Goal: Register for event/course

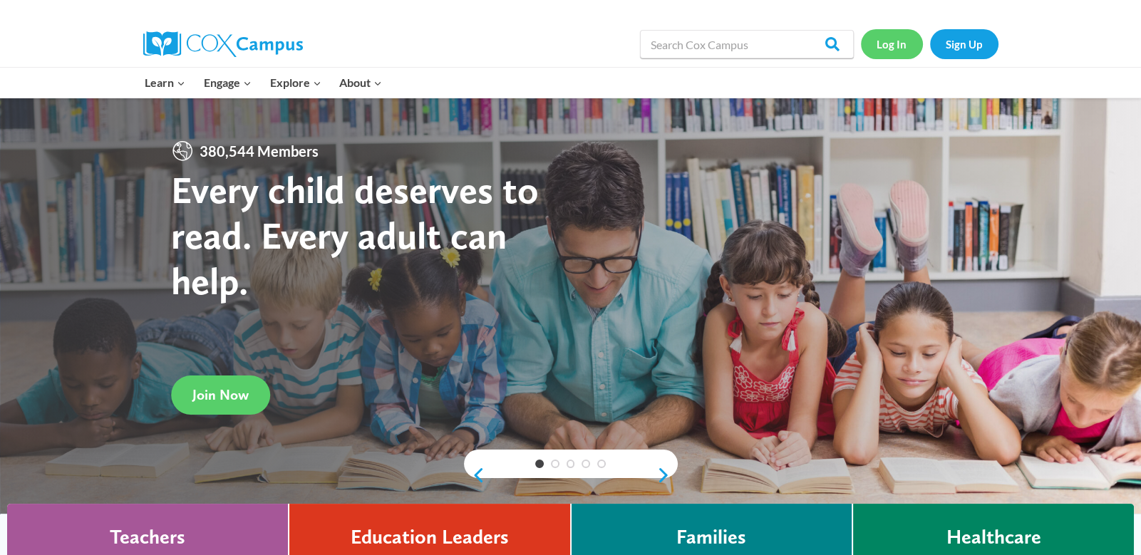
click at [891, 48] on link "Log In" at bounding box center [892, 43] width 62 height 29
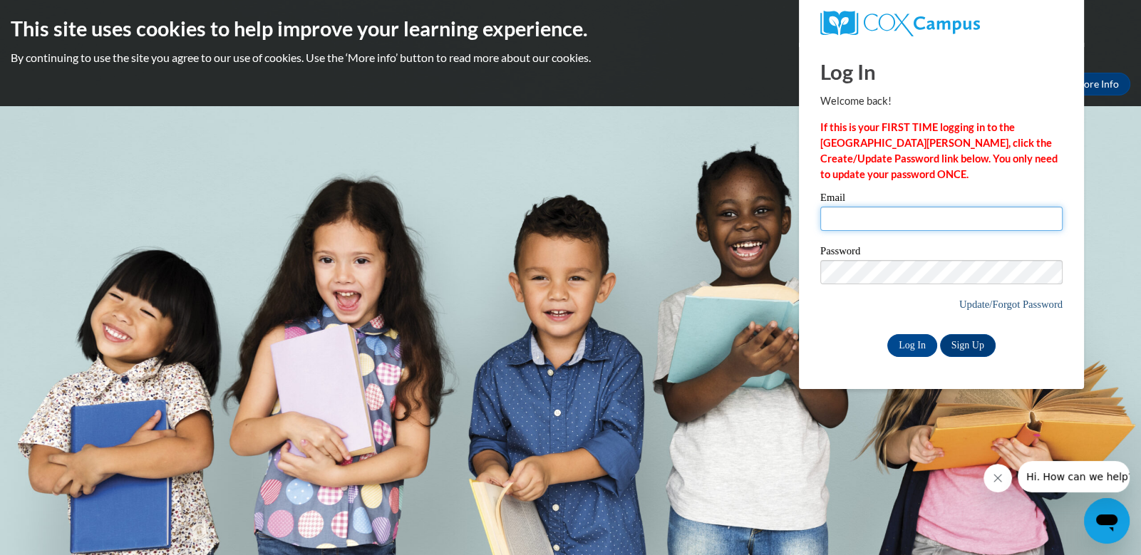
type input "[EMAIL_ADDRESS][DOMAIN_NAME]"
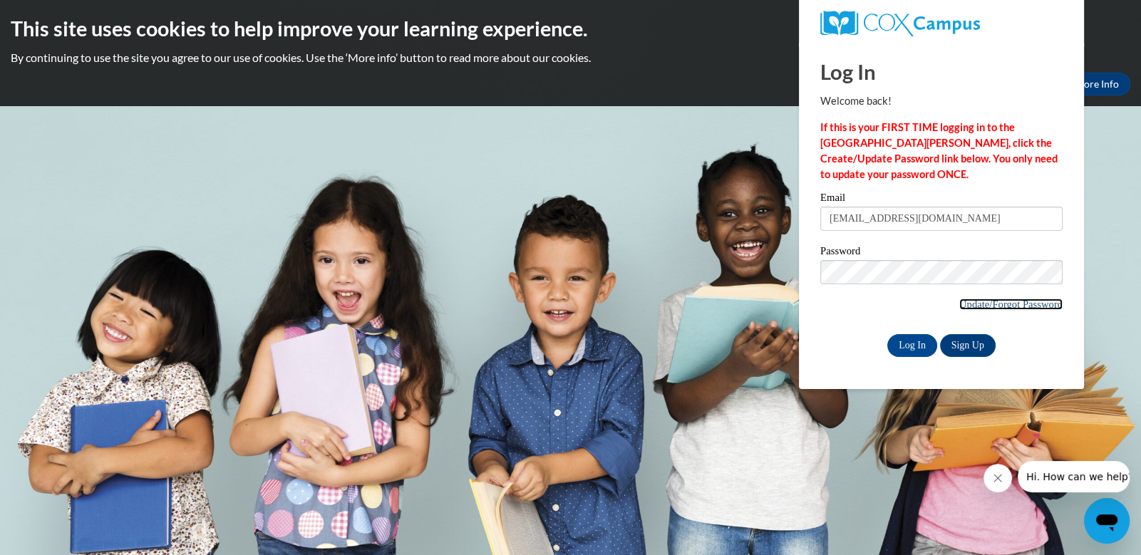
click at [964, 303] on link "Update/Forgot Password" at bounding box center [1010, 304] width 103 height 11
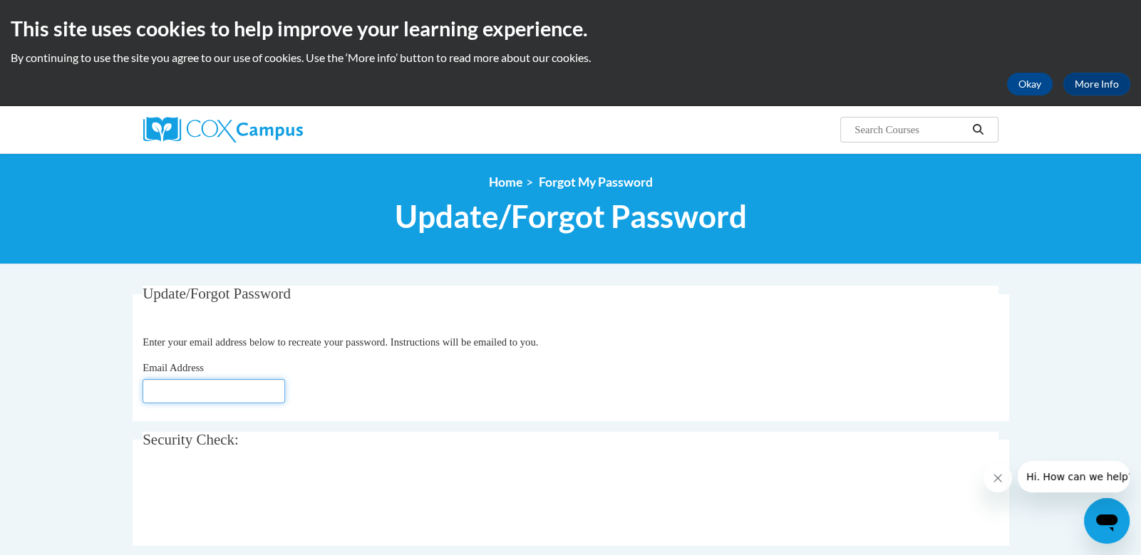
click at [210, 393] on input "Email Address" at bounding box center [214, 391] width 143 height 24
type input "[EMAIL_ADDRESS][DOMAIN_NAME]"
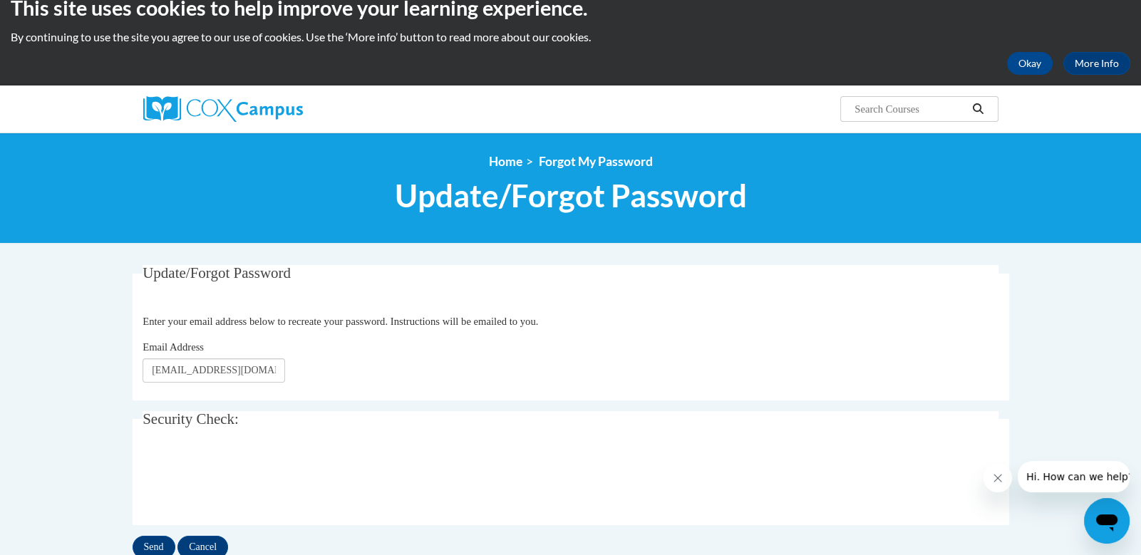
scroll to position [192, 0]
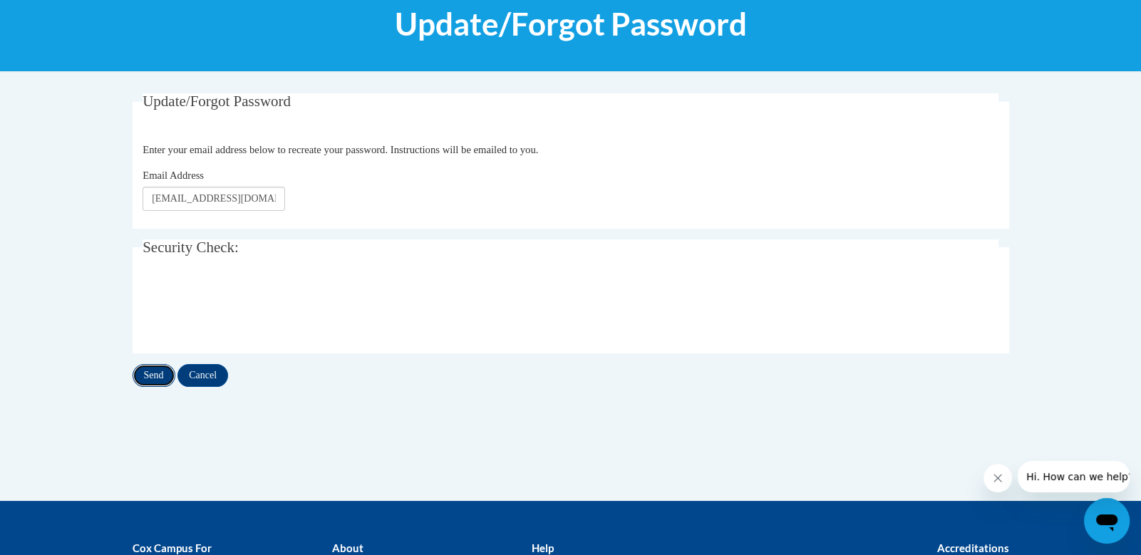
click at [159, 374] on input "Send" at bounding box center [154, 375] width 43 height 23
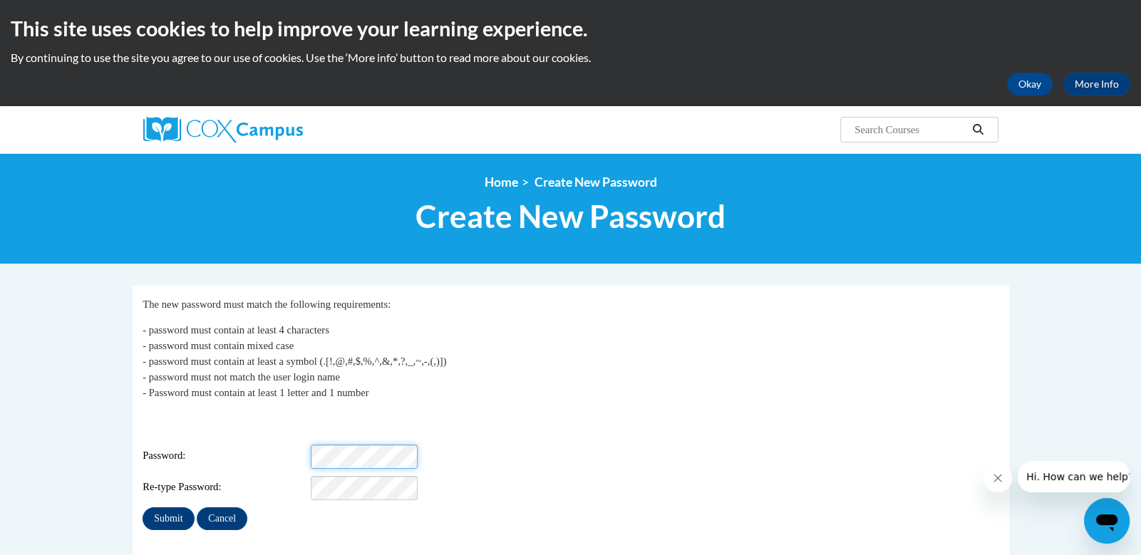
click at [375, 421] on div "Login: [EMAIL_ADDRESS][DOMAIN_NAME] Password: Re-type Password:" at bounding box center [571, 455] width 856 height 89
click at [676, 465] on div "Login: [EMAIL_ADDRESS][DOMAIN_NAME] Password: Re-type Password:" at bounding box center [571, 455] width 856 height 89
click at [182, 501] on div "My Password The new password must match the following requirements: - password …" at bounding box center [571, 414] width 856 height 234
click at [163, 508] on input "Submit" at bounding box center [168, 519] width 51 height 23
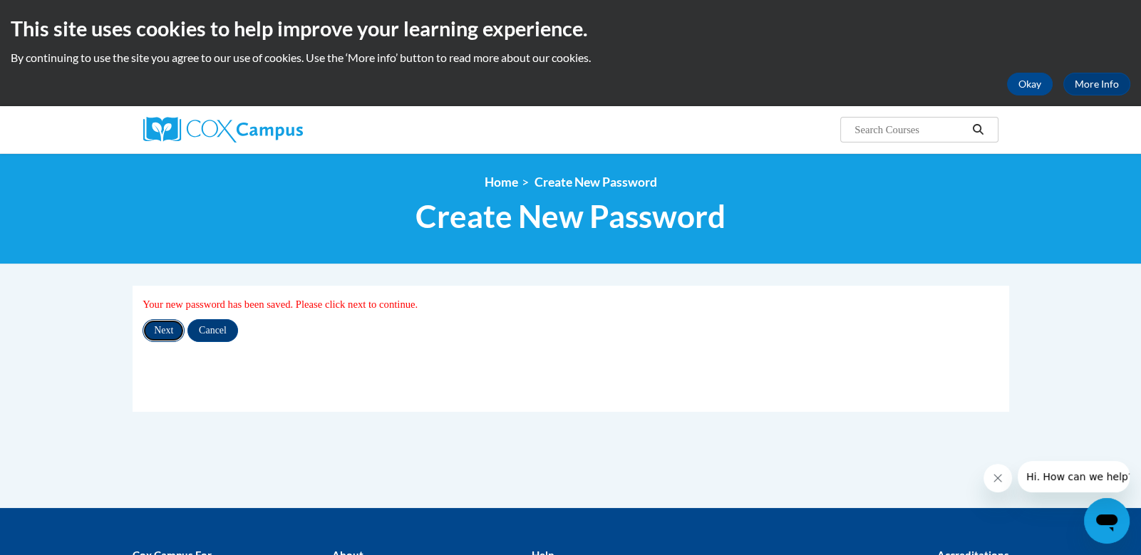
click at [165, 323] on input "Next" at bounding box center [164, 330] width 42 height 23
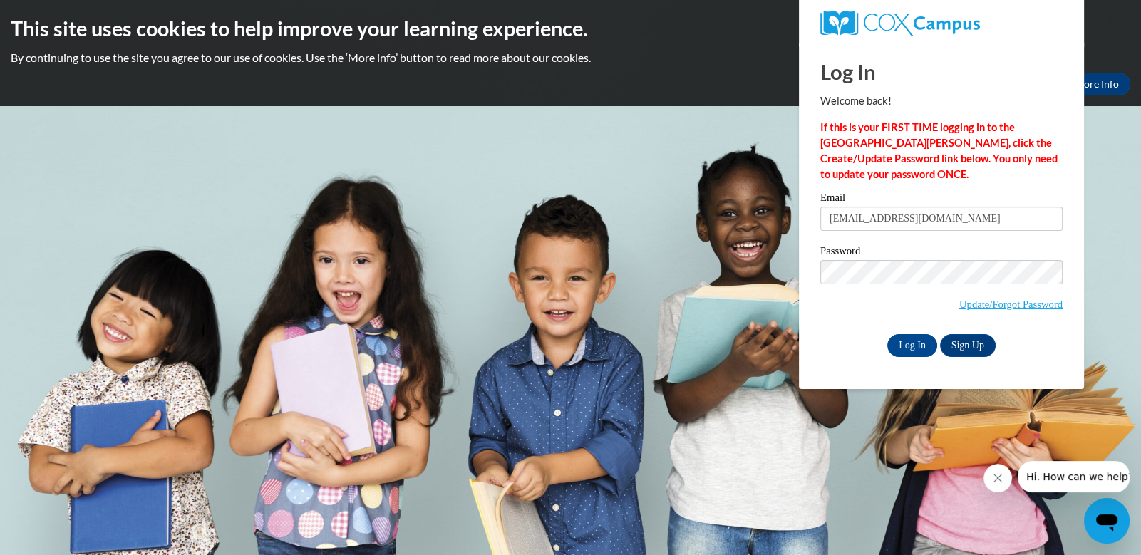
click at [820, 335] on div "Log In Sign Up" at bounding box center [941, 345] width 242 height 23
click at [882, 344] on div "Log In Sign Up" at bounding box center [941, 345] width 242 height 23
click at [895, 344] on input "Log In" at bounding box center [912, 345] width 50 height 23
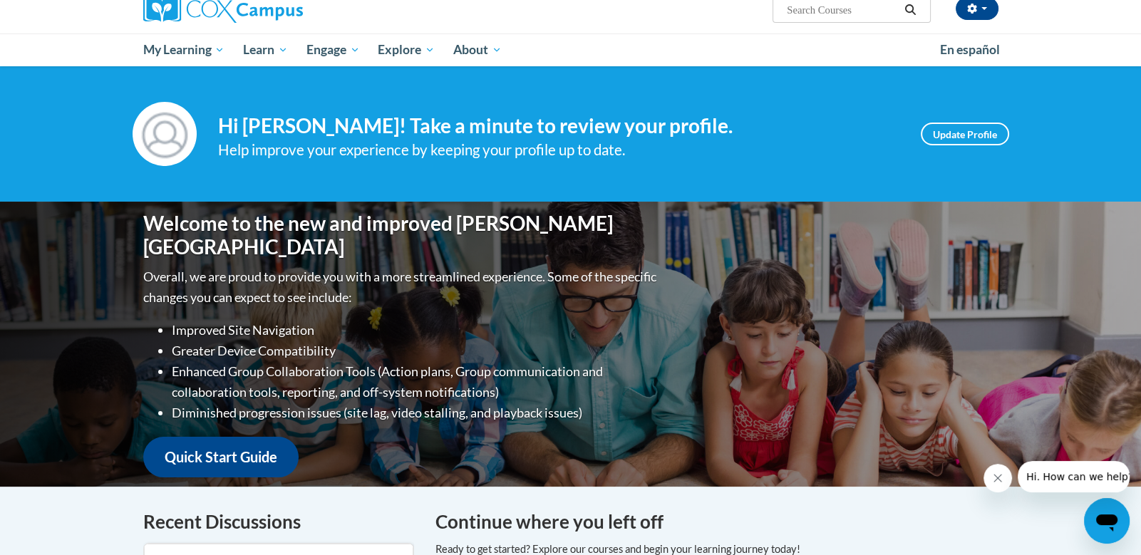
scroll to position [98, 0]
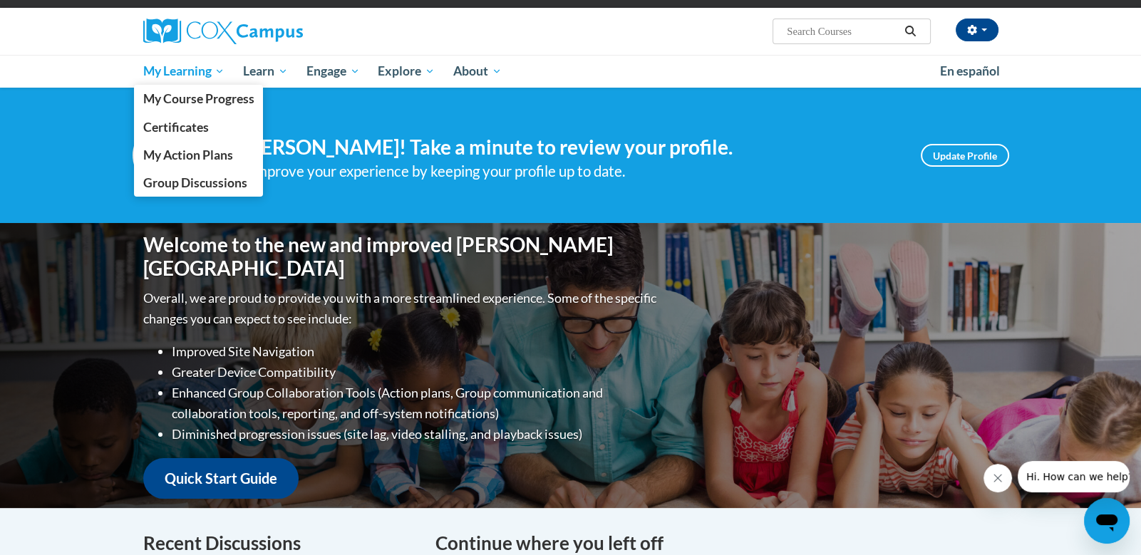
click at [195, 76] on span "My Learning" at bounding box center [184, 71] width 82 height 17
click at [199, 69] on span "My Learning" at bounding box center [184, 71] width 82 height 17
click at [198, 156] on span "My Action Plans" at bounding box center [188, 155] width 90 height 15
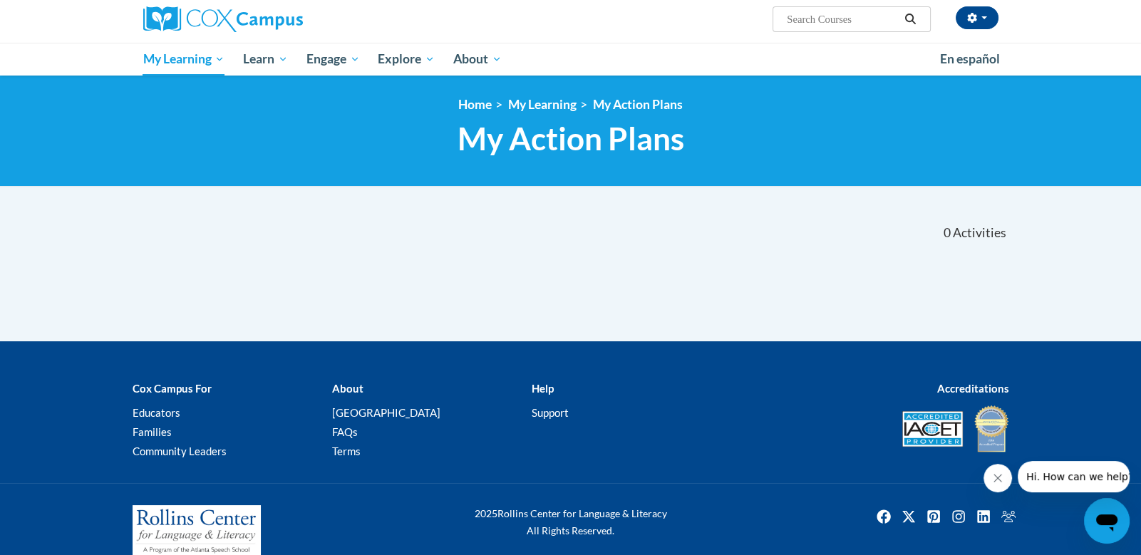
scroll to position [120, 0]
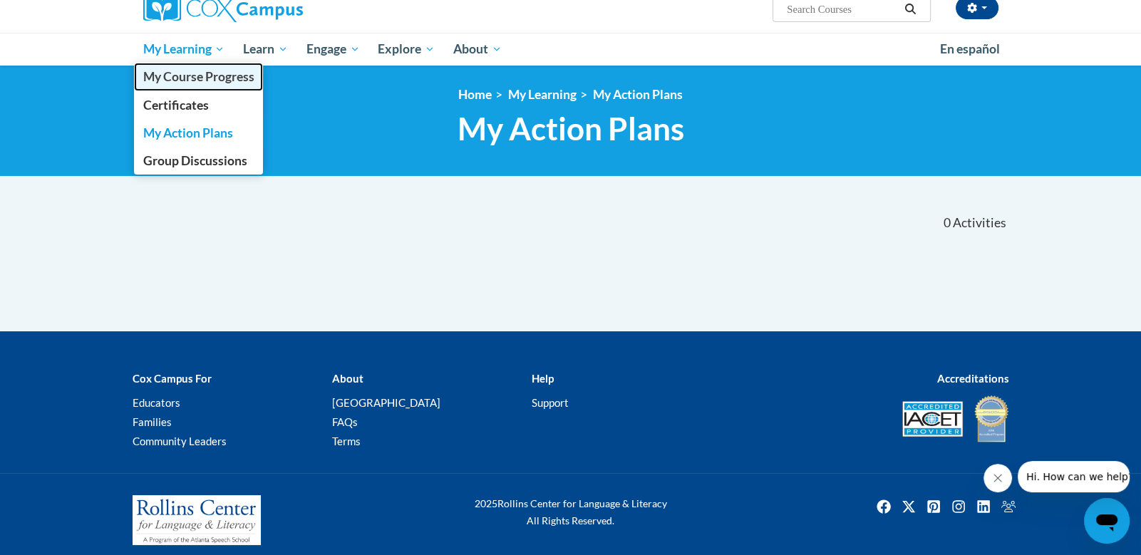
click at [188, 68] on link "My Course Progress" at bounding box center [199, 77] width 130 height 28
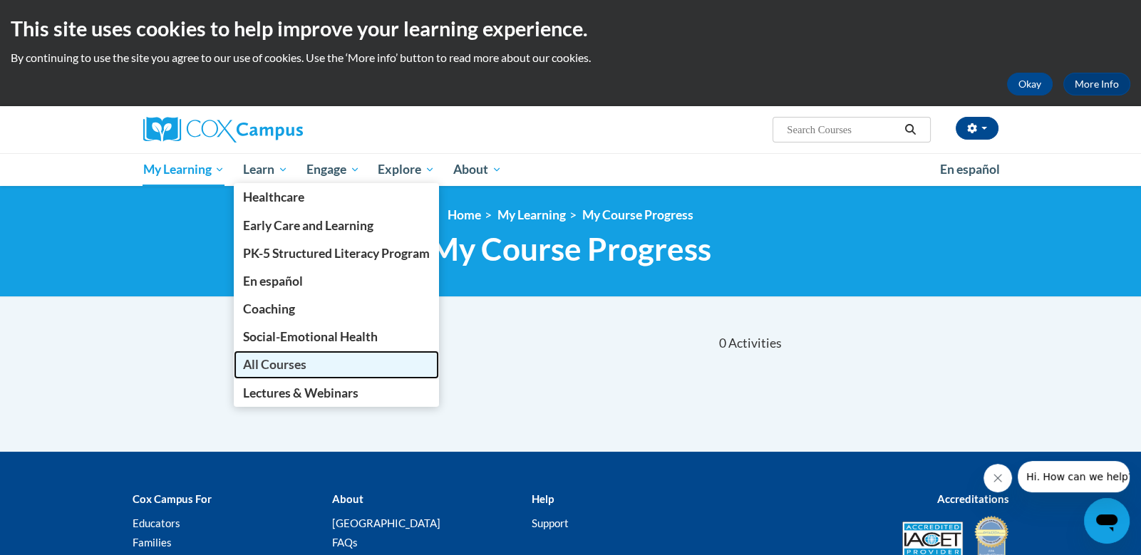
click at [276, 360] on span "All Courses" at bounding box center [274, 364] width 63 height 15
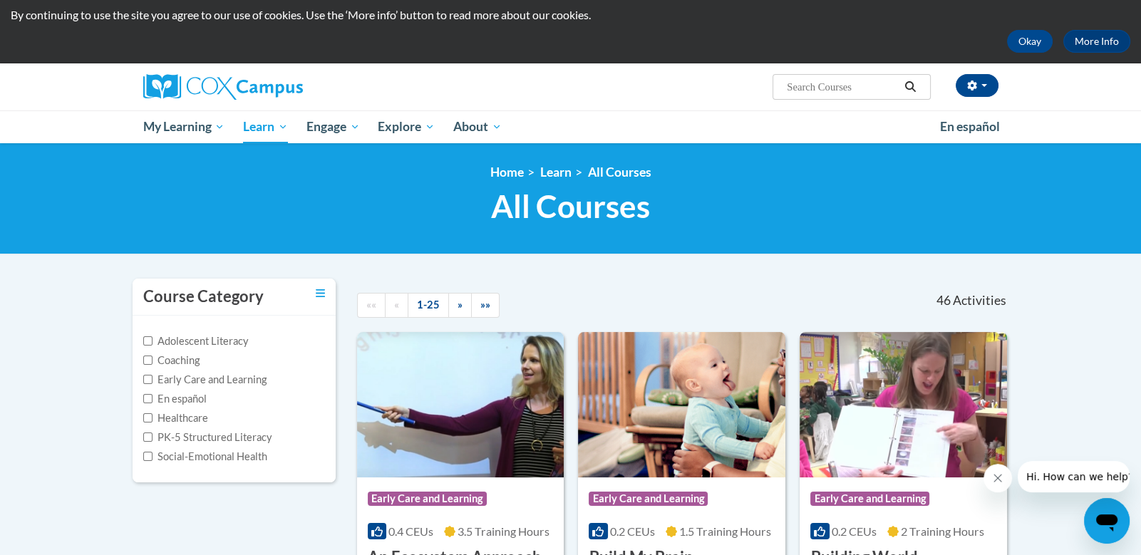
scroll to position [19, 0]
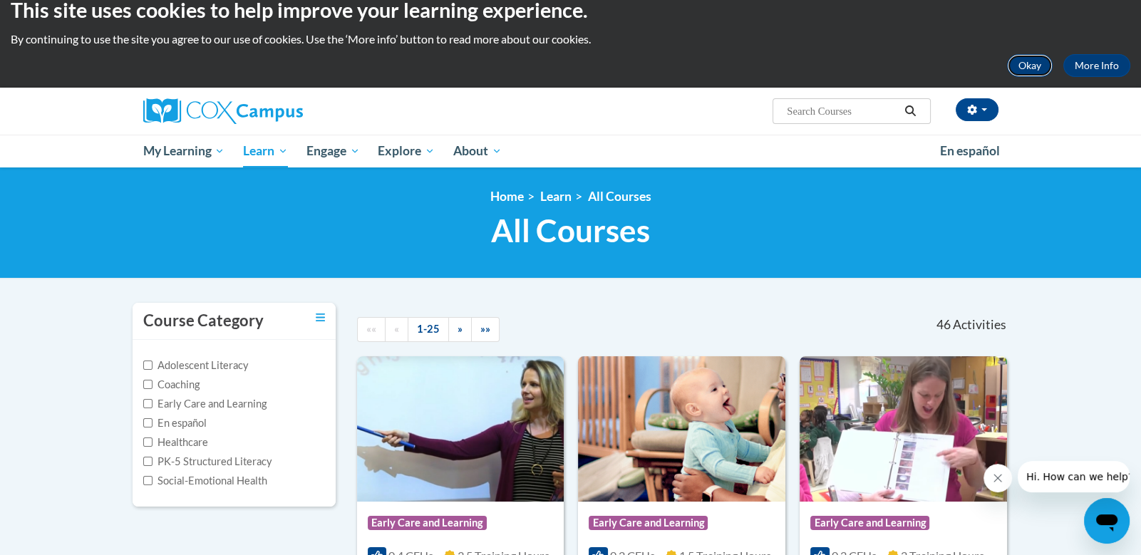
click at [1035, 63] on button "Okay" at bounding box center [1030, 65] width 46 height 23
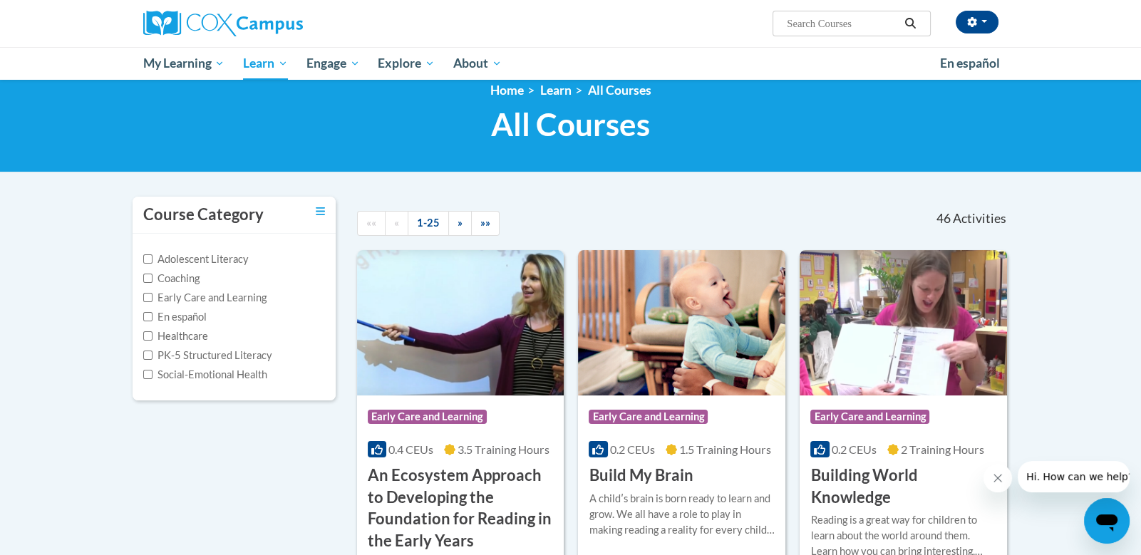
scroll to position [0, 0]
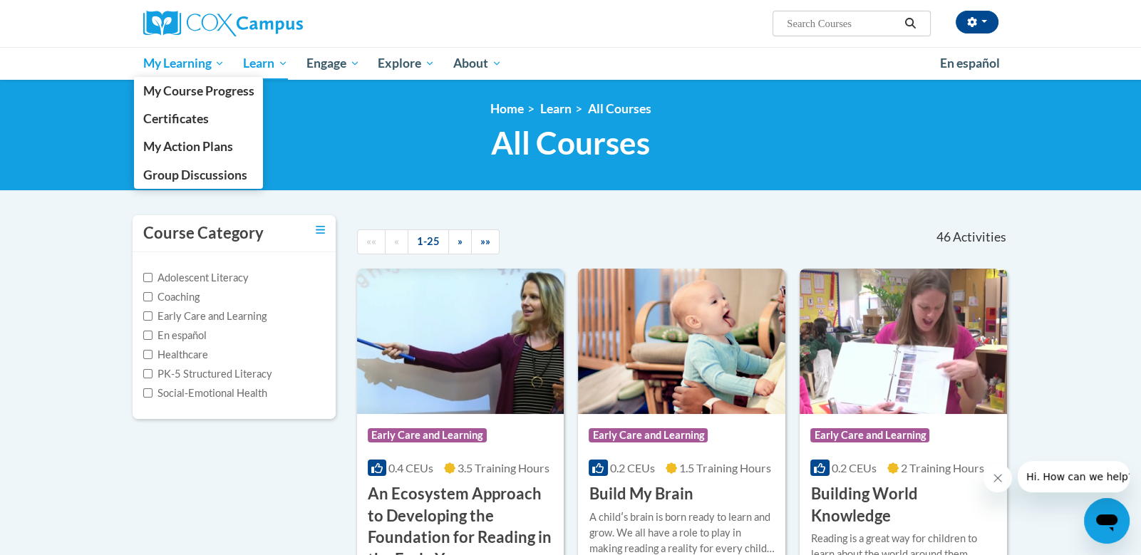
click at [204, 70] on span "My Learning" at bounding box center [184, 63] width 82 height 17
click at [195, 87] on span "My Course Progress" at bounding box center [198, 90] width 111 height 15
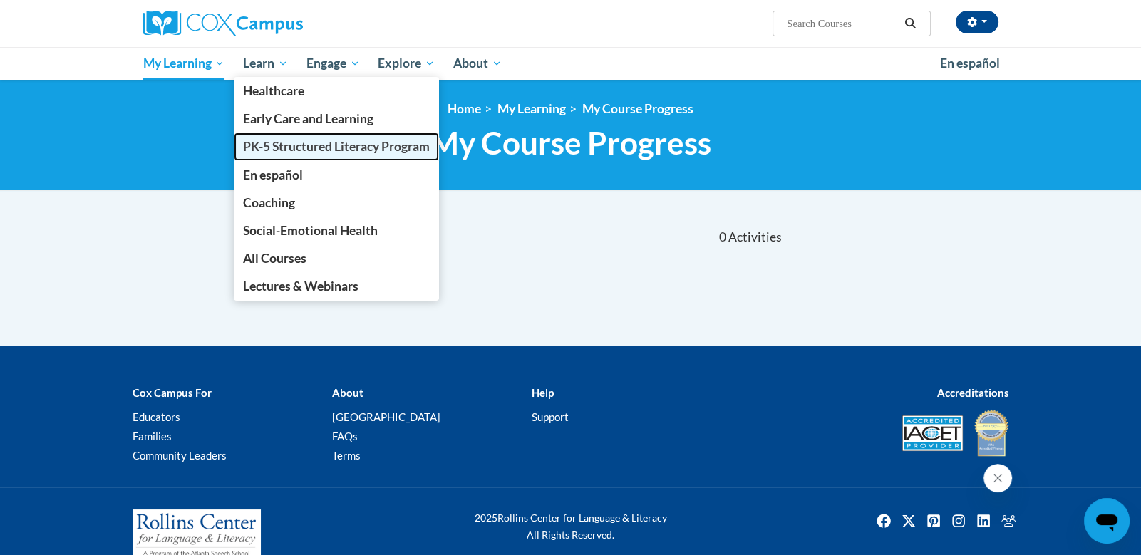
click at [289, 140] on span "PK-5 Structured Literacy Program" at bounding box center [336, 146] width 187 height 15
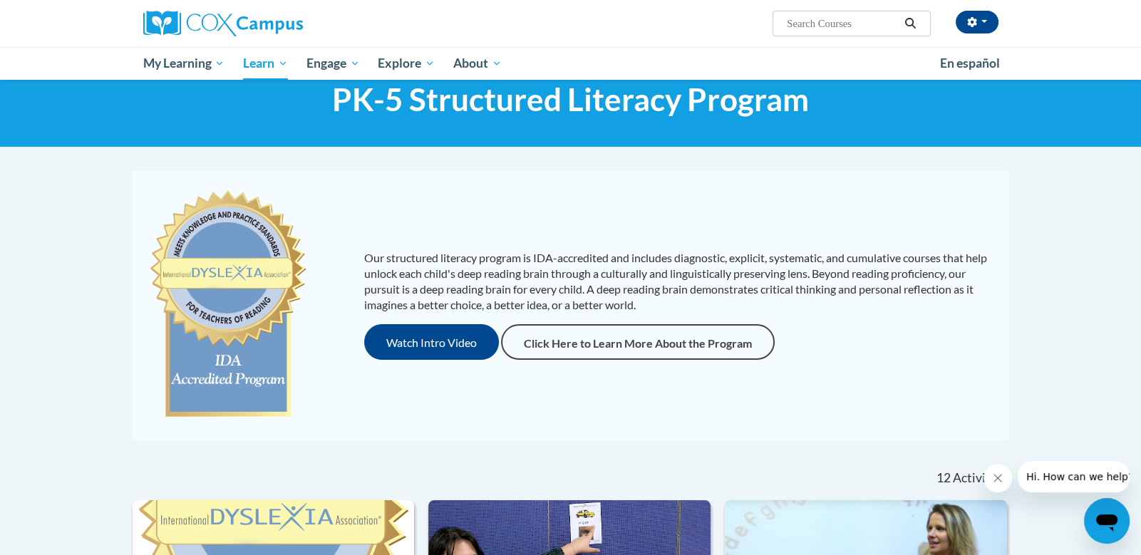
scroll to position [22, 0]
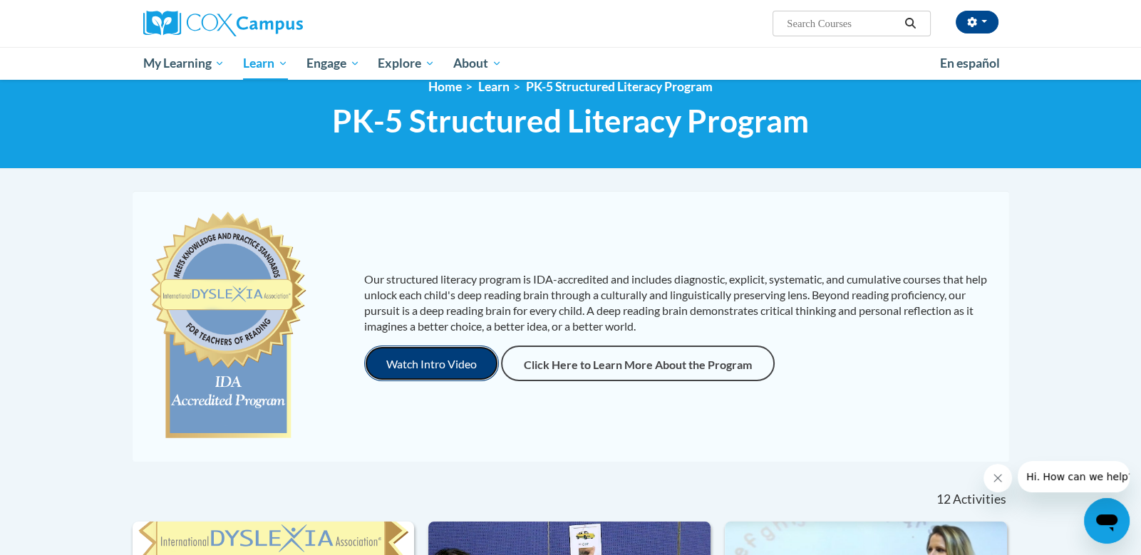
click at [445, 365] on button "Watch Intro Video" at bounding box center [431, 364] width 135 height 36
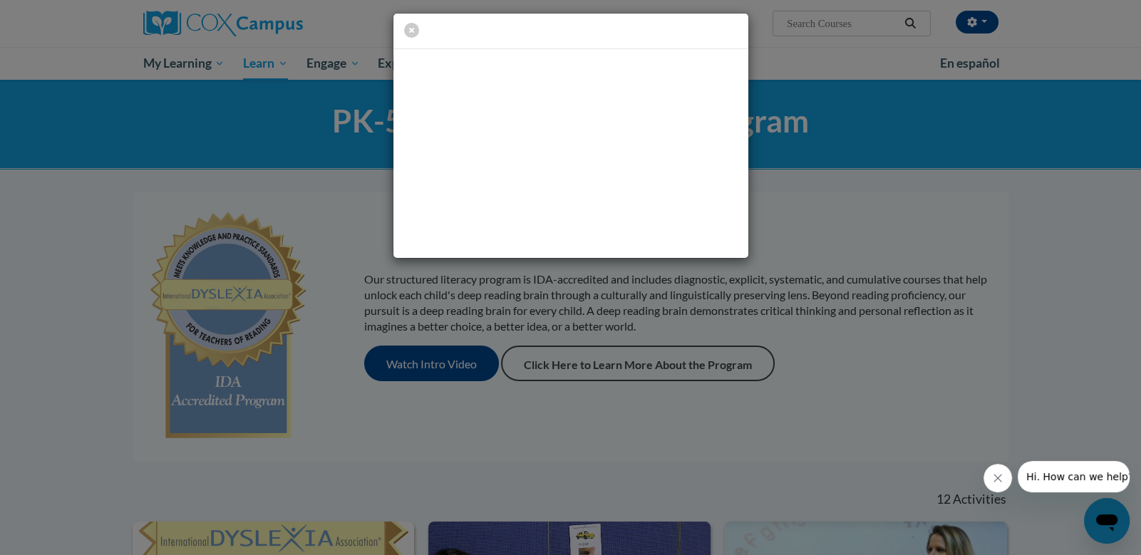
scroll to position [0, 0]
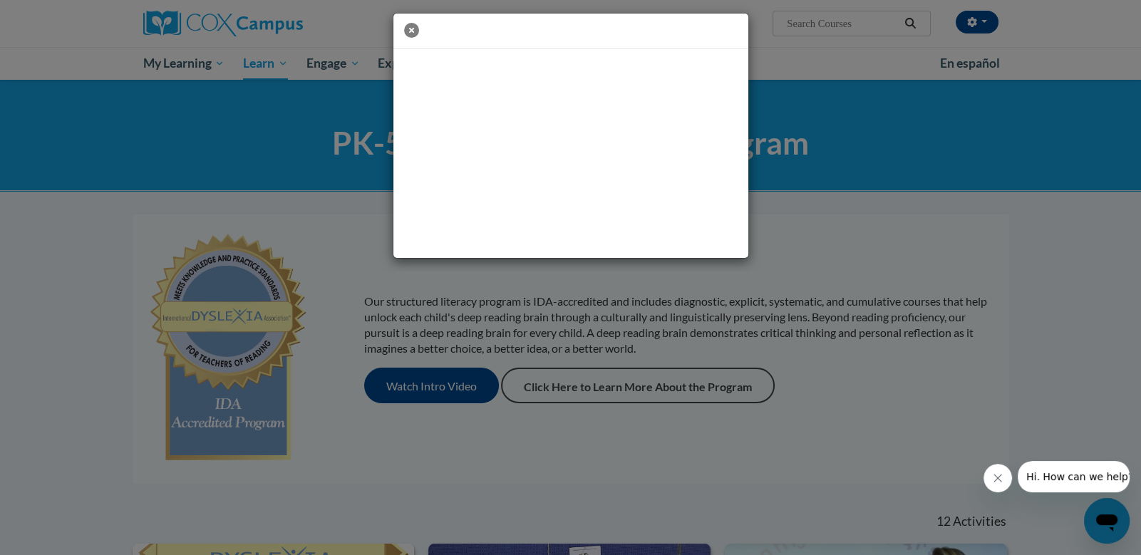
click button "button" at bounding box center [411, 31] width 15 height 16
click at [416, 26] on icon "button" at bounding box center [411, 30] width 15 height 15
click button "button" at bounding box center [411, 31] width 15 height 16
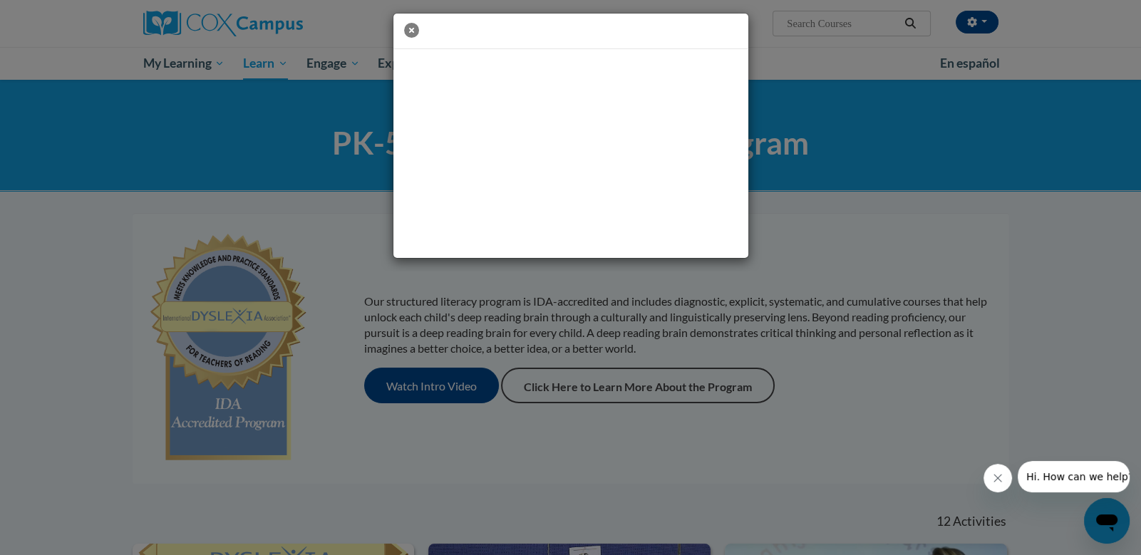
click button "button" at bounding box center [411, 31] width 15 height 16
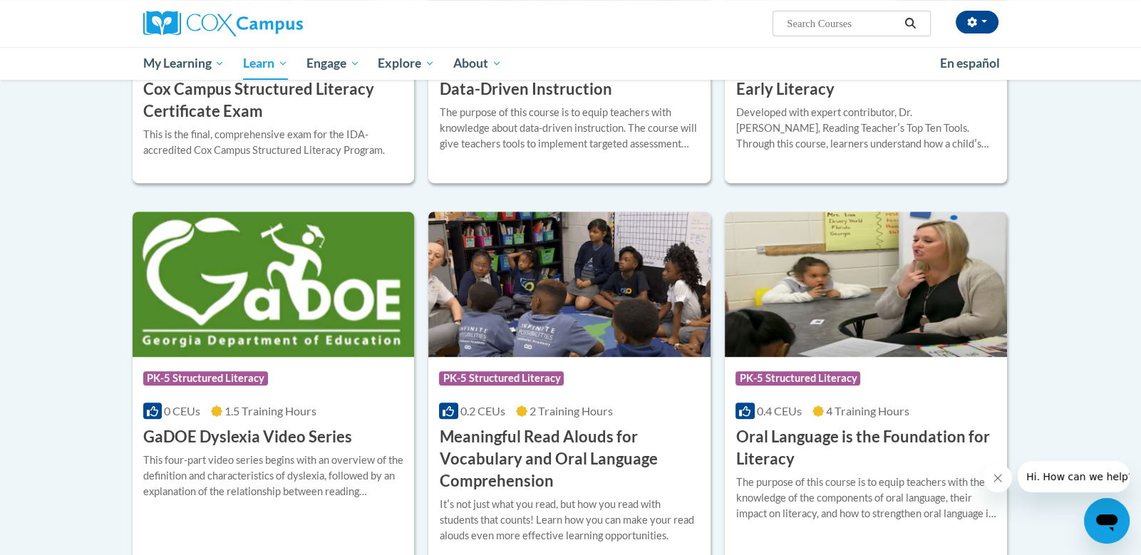
scroll to position [694, 0]
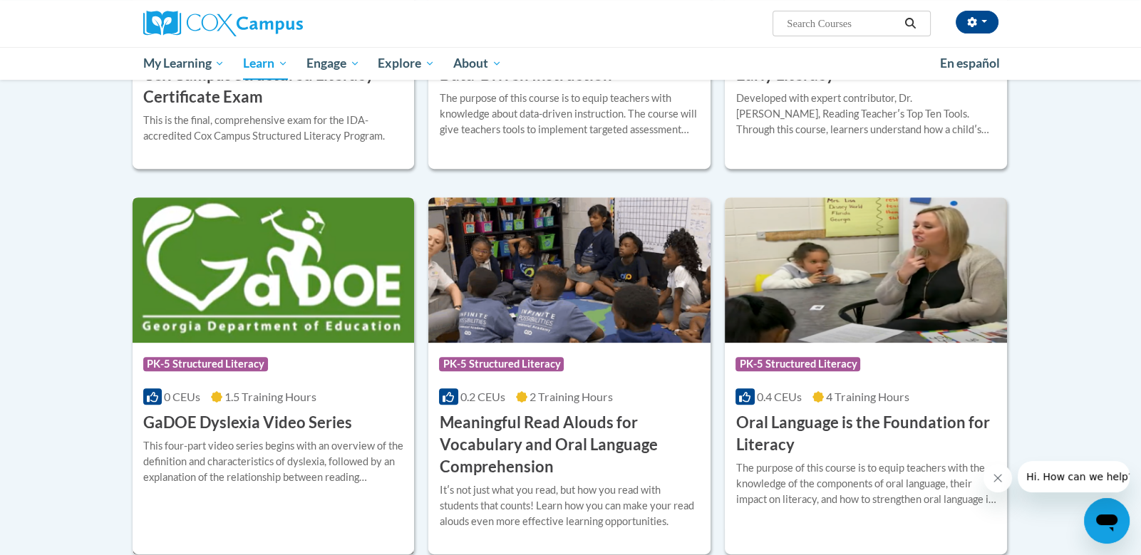
click at [234, 421] on h3 "GaDOE Dyslexia Video Series" at bounding box center [247, 423] width 209 height 22
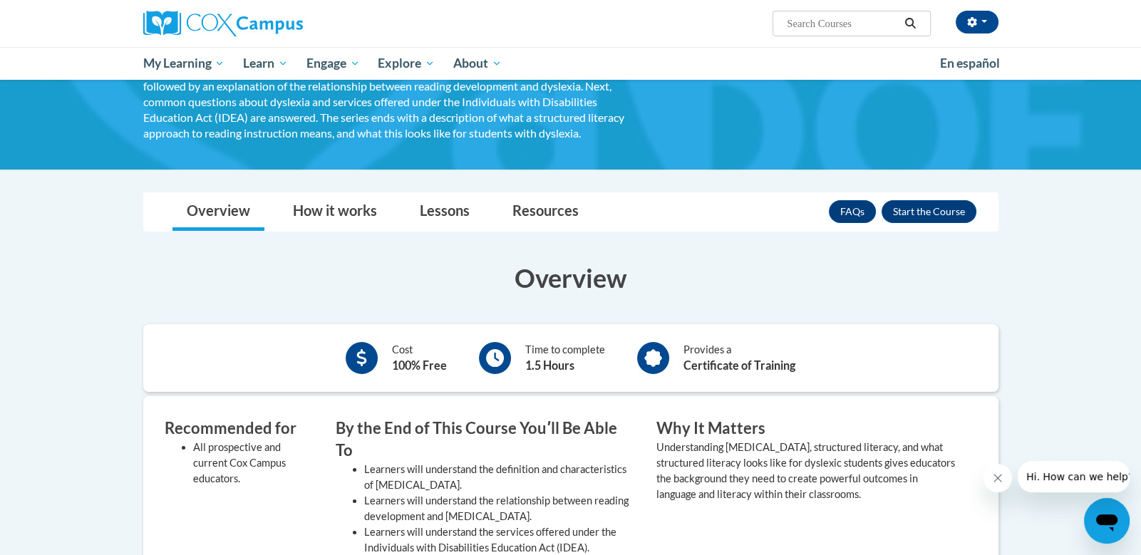
scroll to position [92, 0]
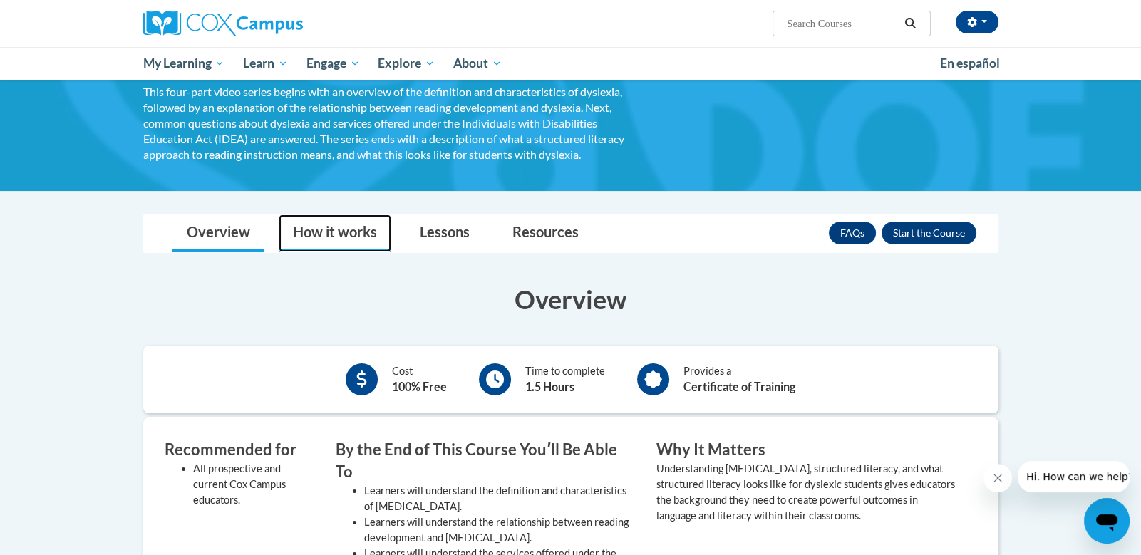
click at [318, 235] on link "How it works" at bounding box center [335, 234] width 113 height 38
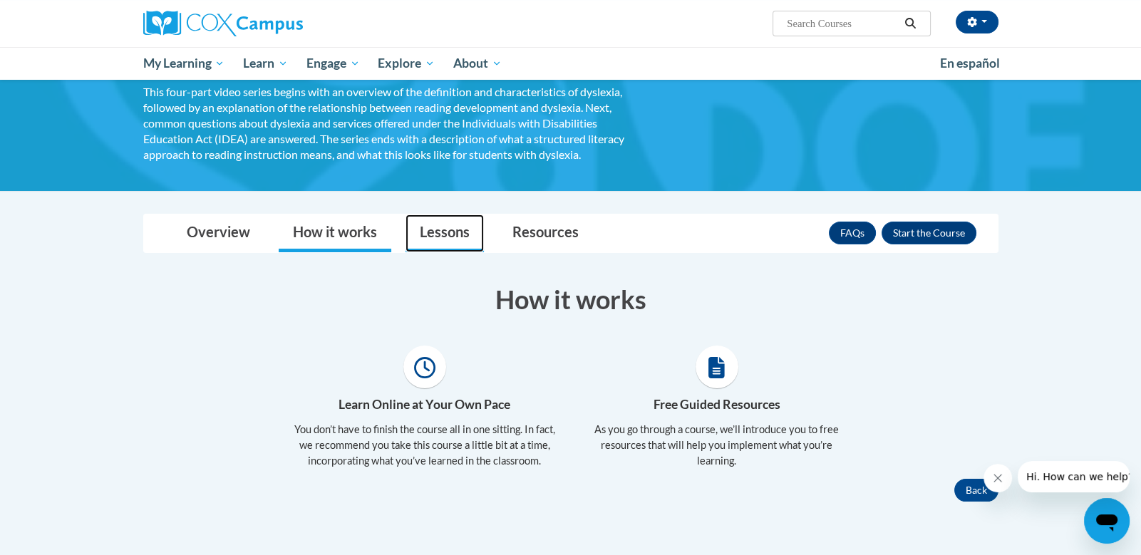
click at [459, 230] on link "Lessons" at bounding box center [445, 234] width 78 height 38
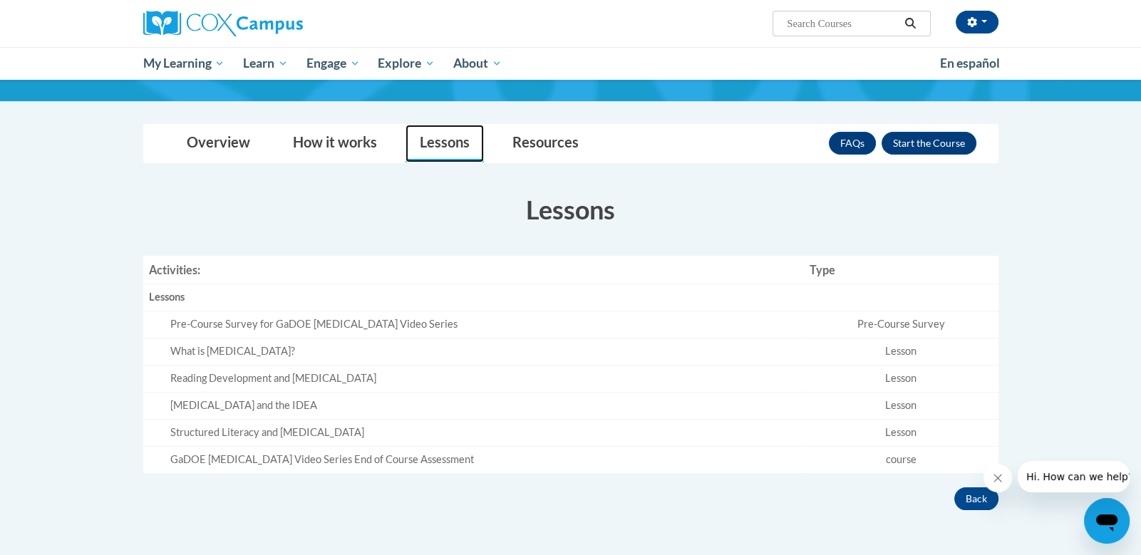
scroll to position [185, 0]
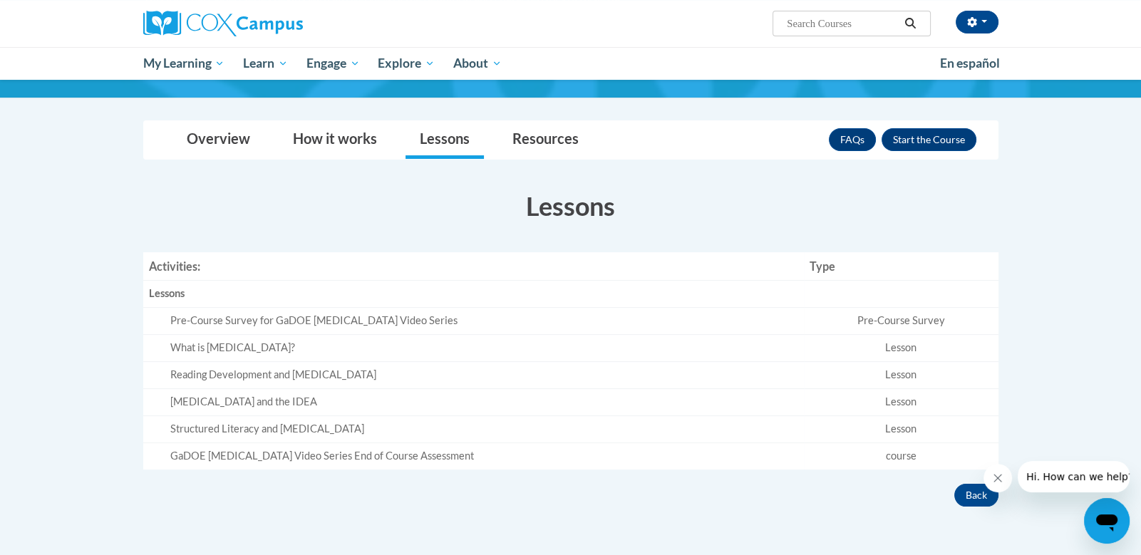
click at [336, 325] on div "Pre-Course Survey for GaDOE [MEDICAL_DATA] Video Series" at bounding box center [484, 321] width 628 height 15
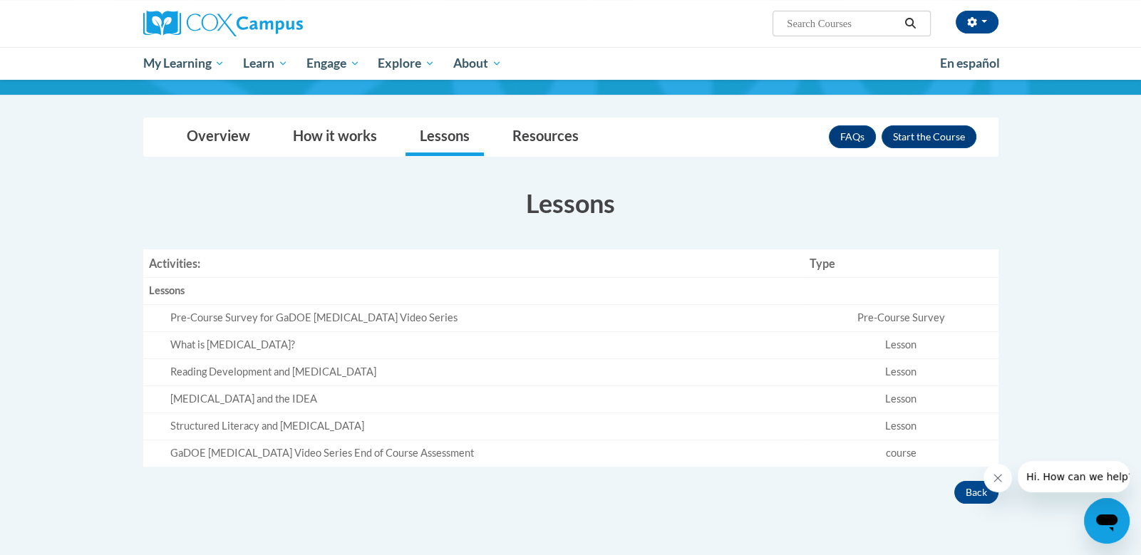
scroll to position [178, 0]
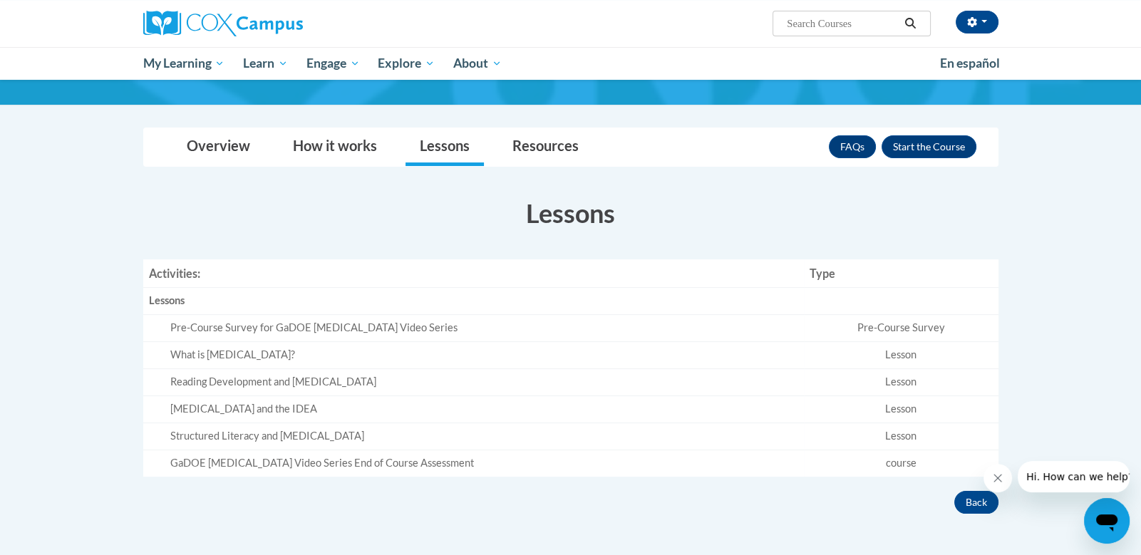
click at [298, 329] on div "Pre-Course Survey for GaDOE [MEDICAL_DATA] Video Series" at bounding box center [484, 328] width 628 height 15
click at [180, 326] on div "Pre-Course Survey for GaDOE [MEDICAL_DATA] Video Series" at bounding box center [484, 328] width 628 height 15
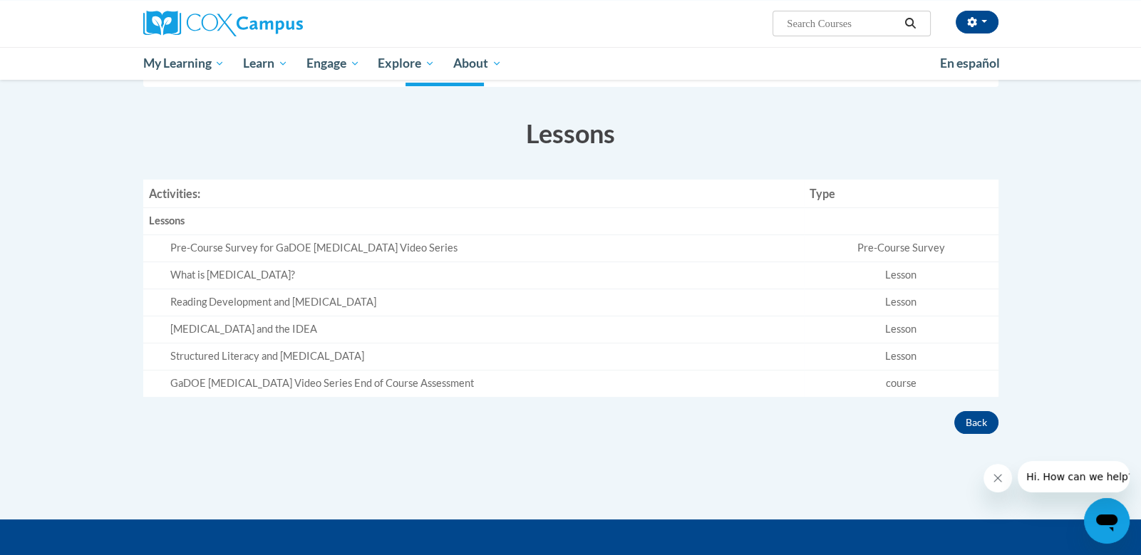
scroll to position [260, 0]
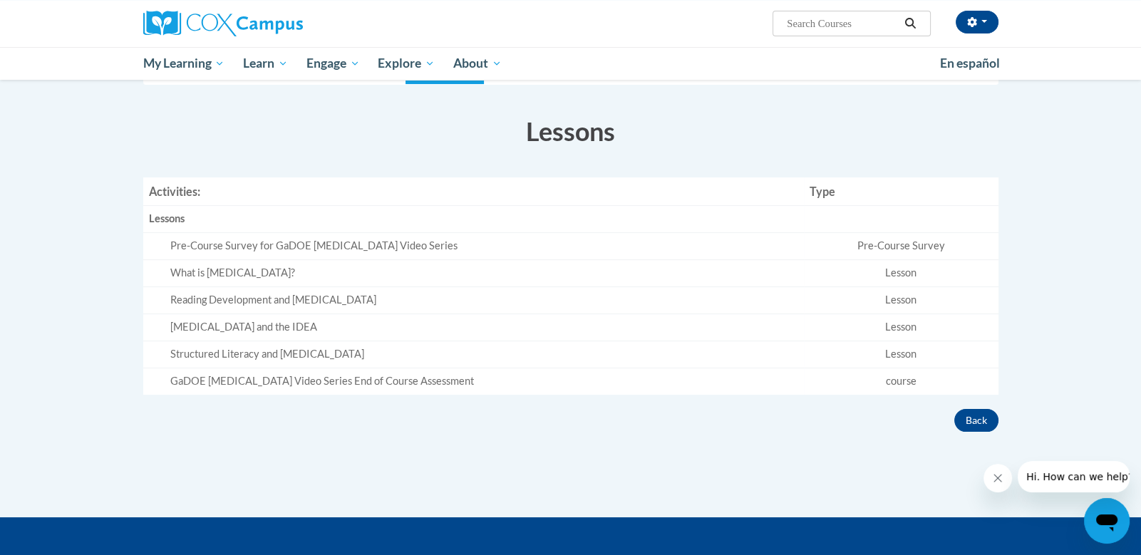
click at [194, 273] on div "What is Dyslexia?" at bounding box center [484, 273] width 628 height 15
click at [896, 270] on td "Lesson" at bounding box center [901, 273] width 195 height 27
click at [882, 245] on td "Pre-Course Survey" at bounding box center [901, 246] width 195 height 27
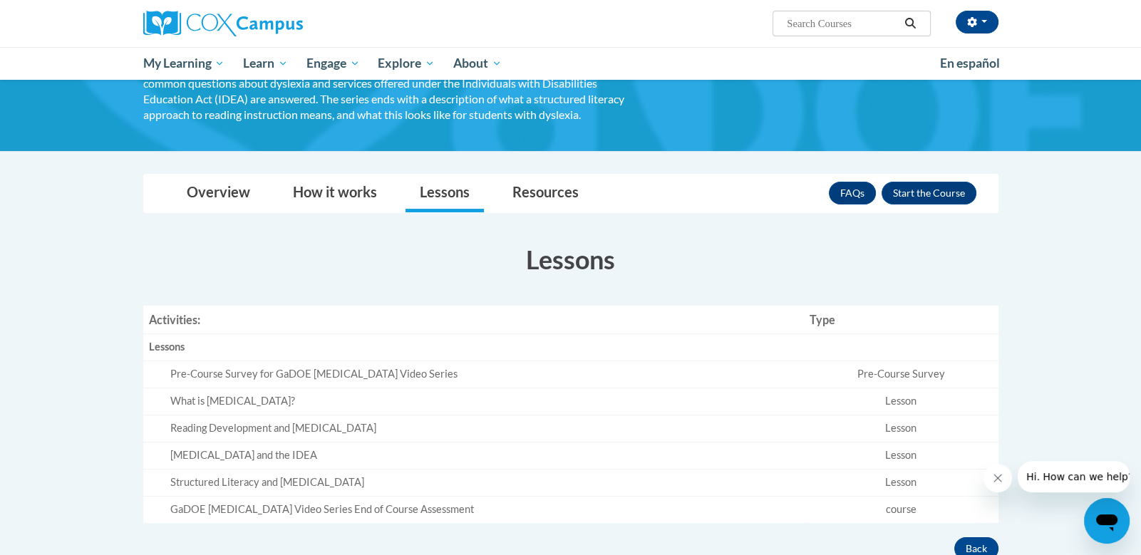
scroll to position [124, 0]
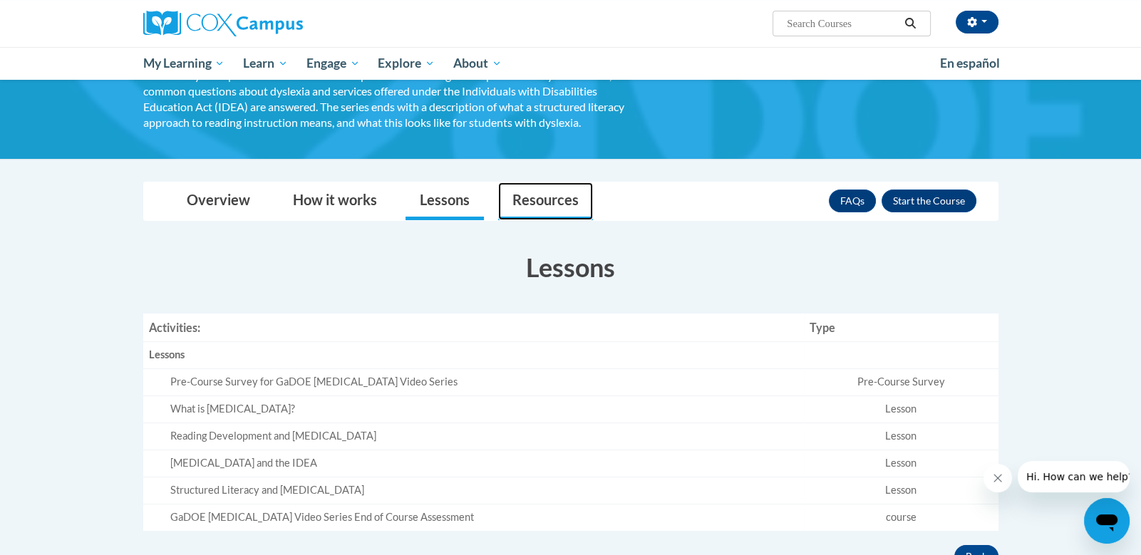
click at [550, 198] on link "Resources" at bounding box center [545, 201] width 95 height 38
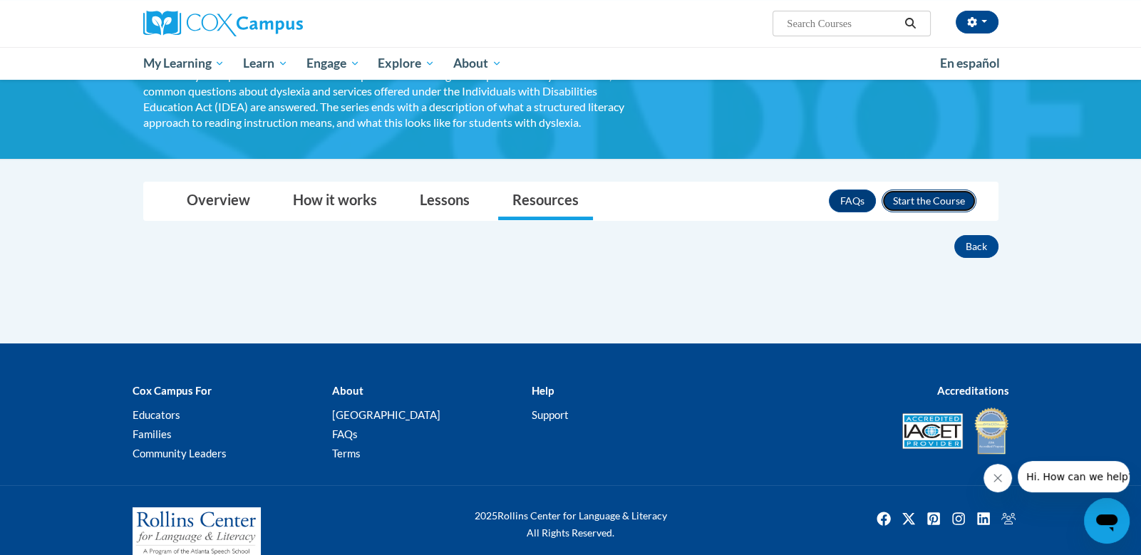
click at [882, 190] on button "Enroll" at bounding box center [929, 201] width 95 height 23
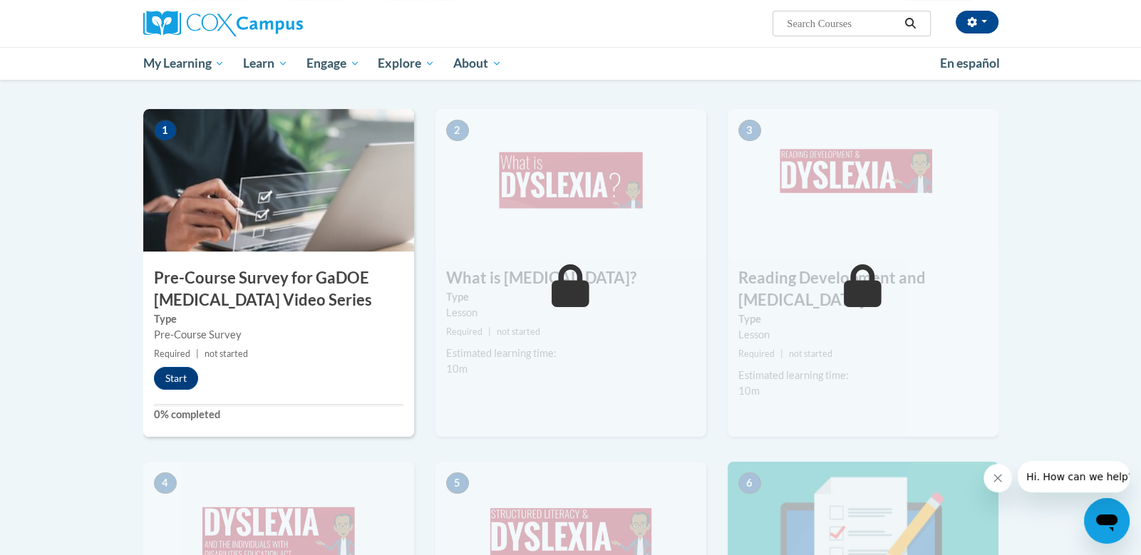
scroll to position [284, 0]
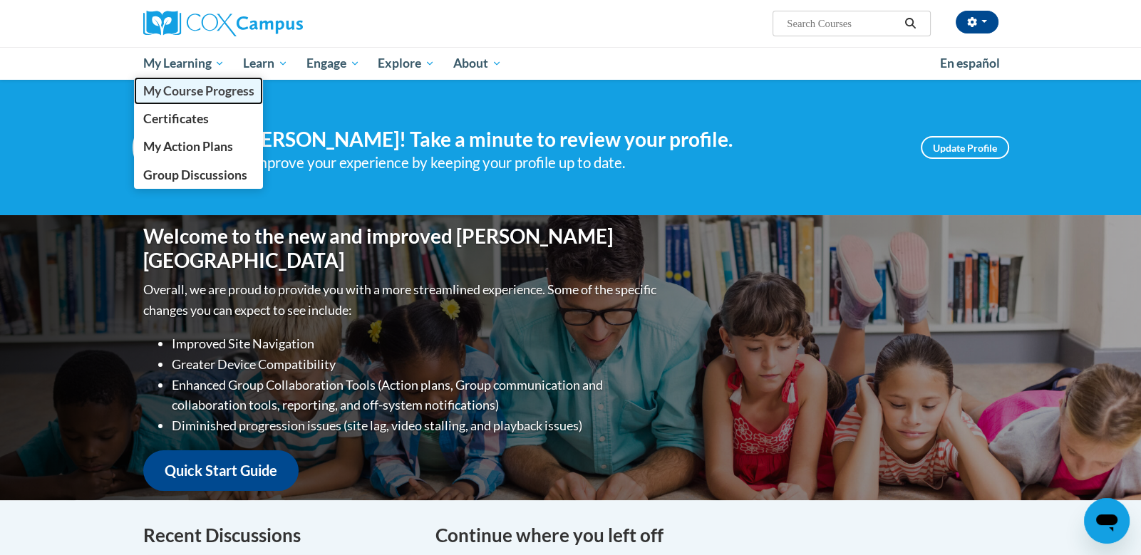
click at [189, 98] on link "My Course Progress" at bounding box center [199, 91] width 130 height 28
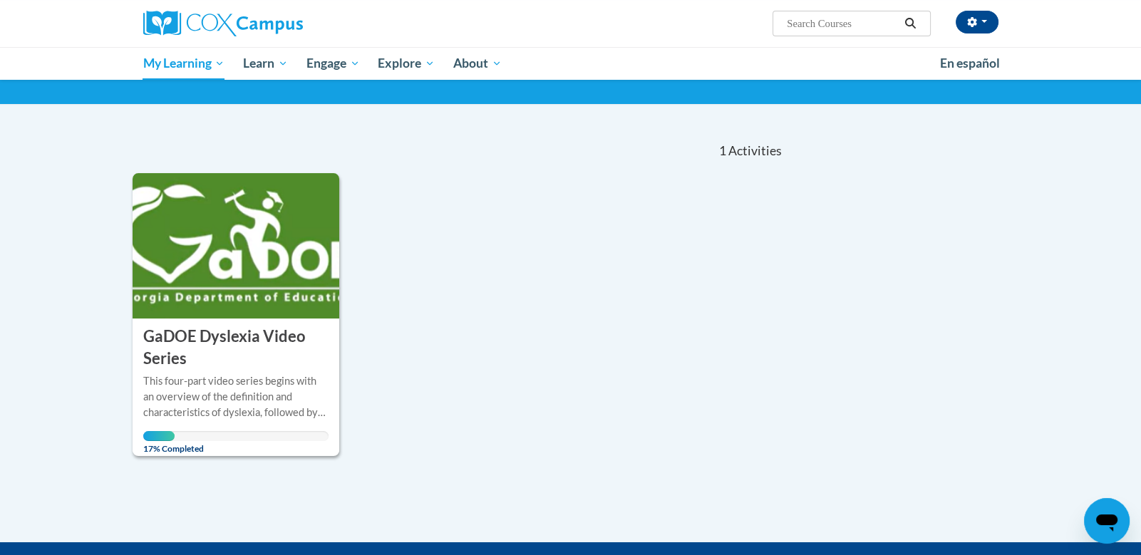
scroll to position [128, 0]
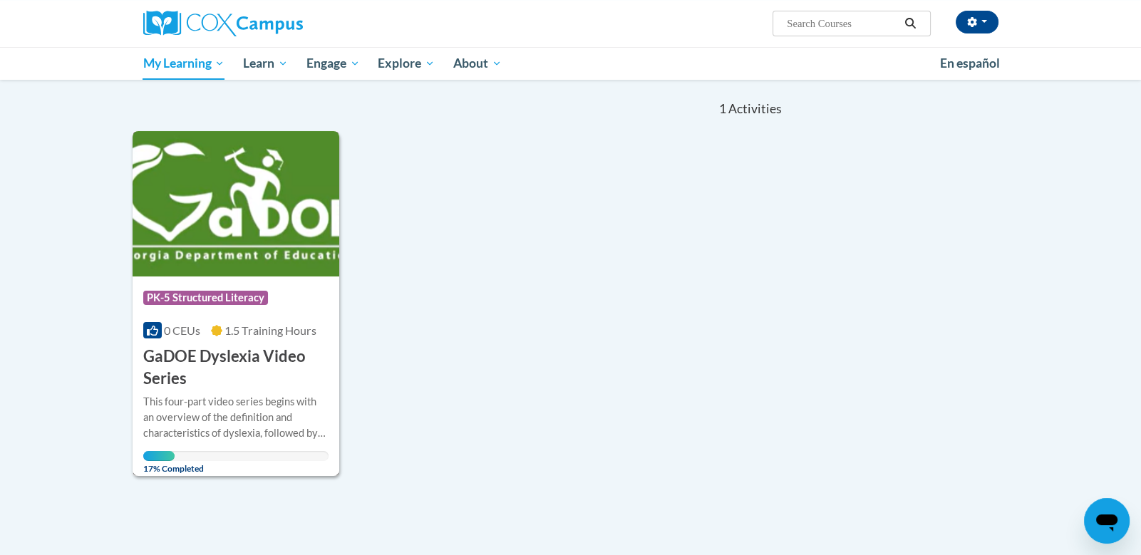
click at [257, 306] on span "PK-5 Structured Literacy" at bounding box center [207, 300] width 128 height 18
